Goal: Task Accomplishment & Management: Complete application form

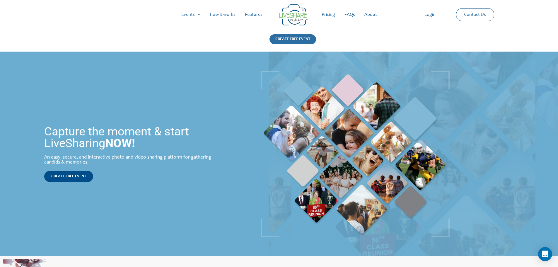
click at [299, 40] on div "CREATE FREE EVENT" at bounding box center [292, 39] width 47 height 10
click at [303, 39] on div "CREATE FREE EVENT" at bounding box center [292, 39] width 47 height 10
click at [290, 37] on div "CREATE FREE EVENT" at bounding box center [292, 39] width 47 height 10
click at [428, 17] on link "Login" at bounding box center [430, 14] width 20 height 19
